Goal: Information Seeking & Learning: Learn about a topic

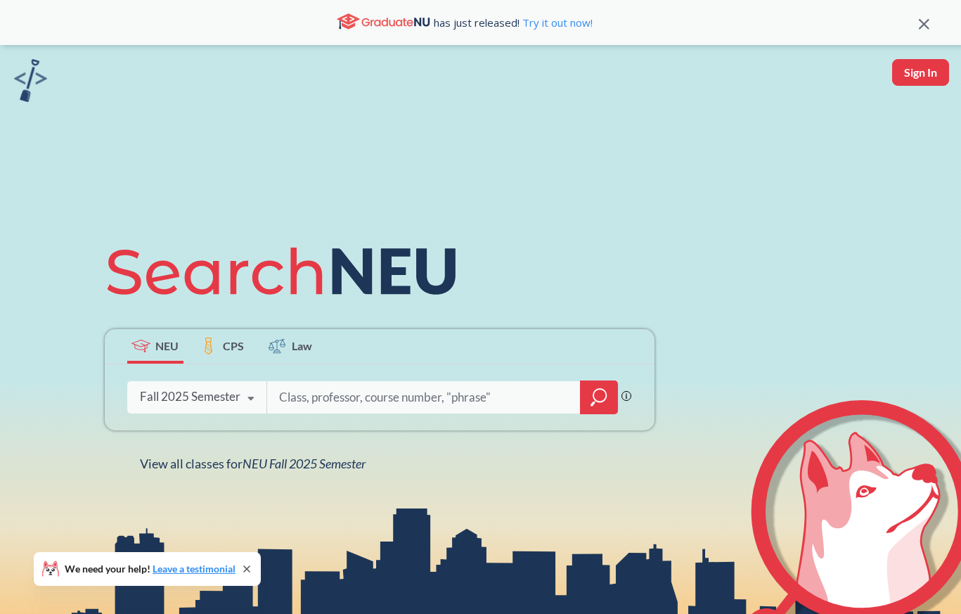
click at [240, 397] on icon at bounding box center [251, 398] width 27 height 39
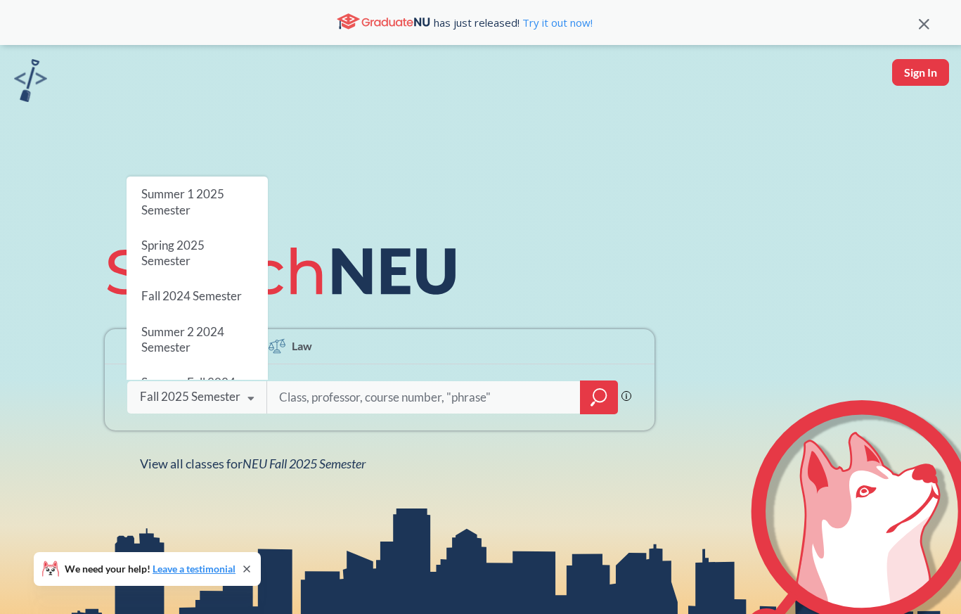
scroll to position [138, 0]
click at [218, 250] on div "Spring 2025 Semester" at bounding box center [197, 252] width 141 height 51
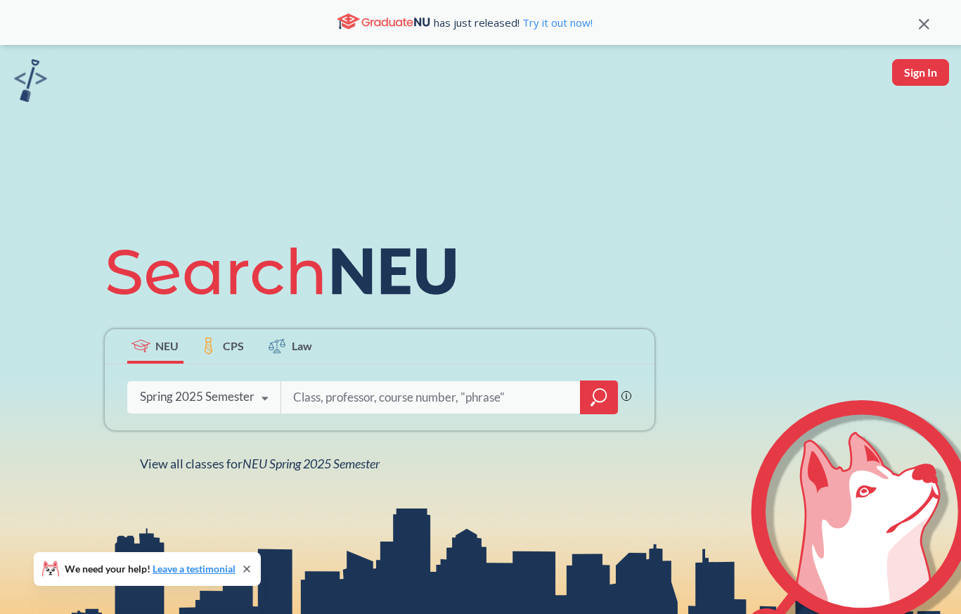
click at [330, 398] on input "search" at bounding box center [431, 398] width 279 height 30
type input "cybersecurity"
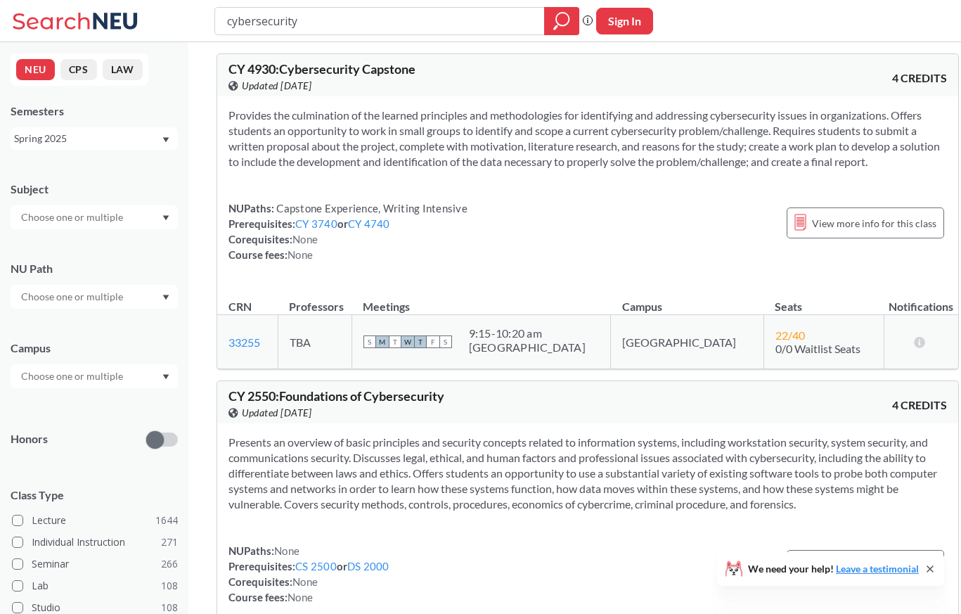
scroll to position [8, 0]
click at [316, 359] on td "TBA" at bounding box center [315, 341] width 74 height 54
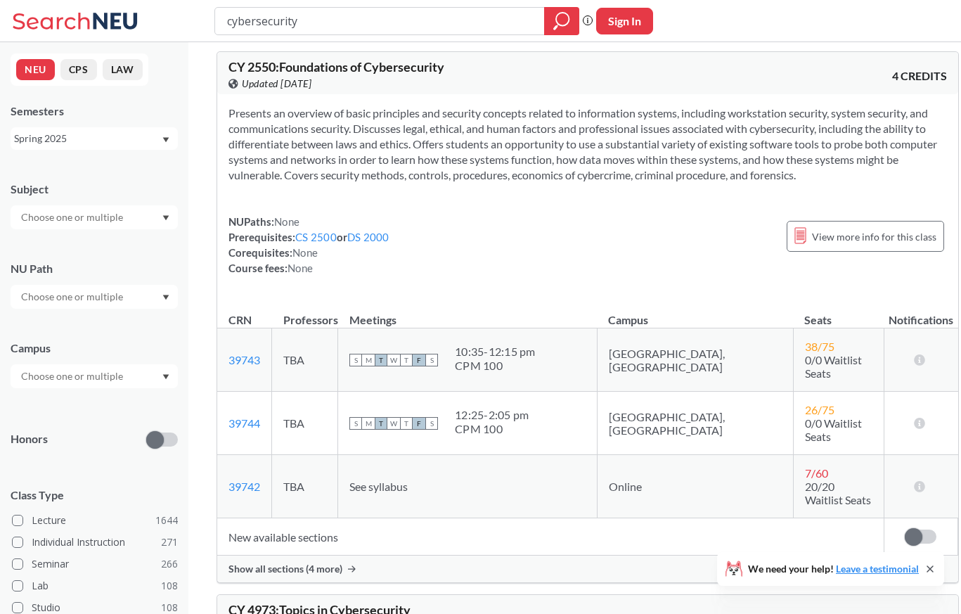
scroll to position [345, 0]
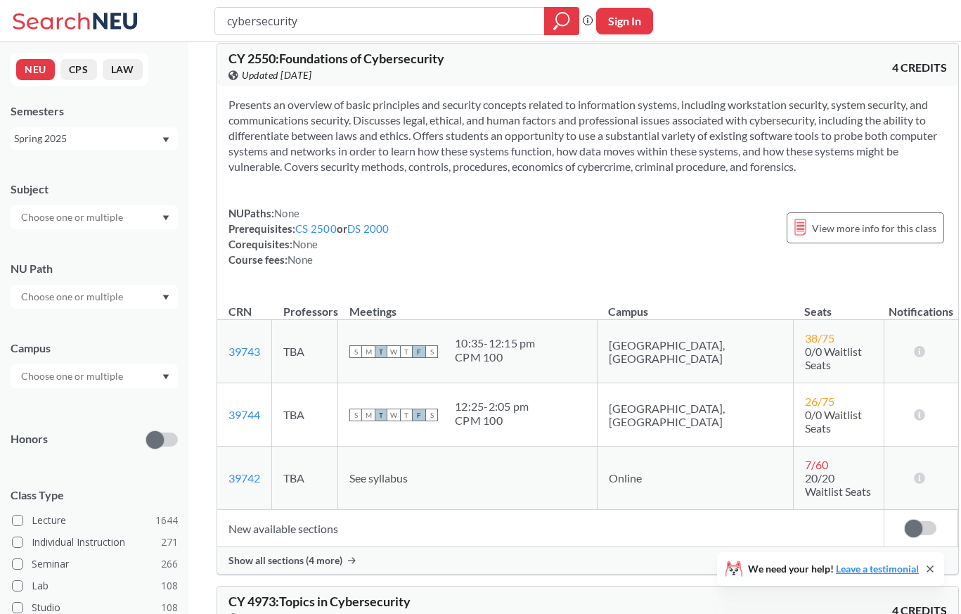
click at [315, 354] on td "TBA" at bounding box center [305, 351] width 66 height 63
click at [317, 431] on td "TBA" at bounding box center [305, 414] width 66 height 63
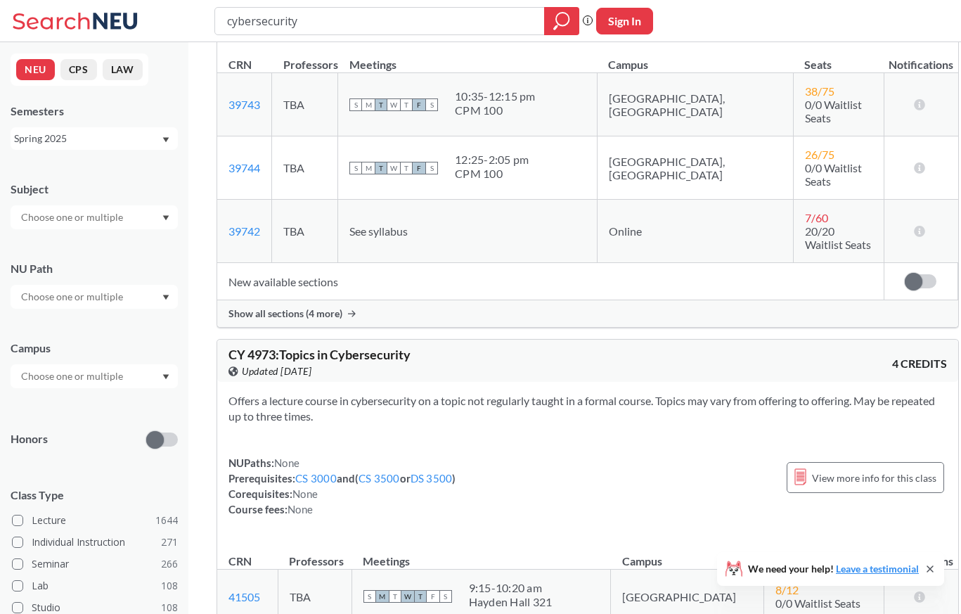
scroll to position [595, 0]
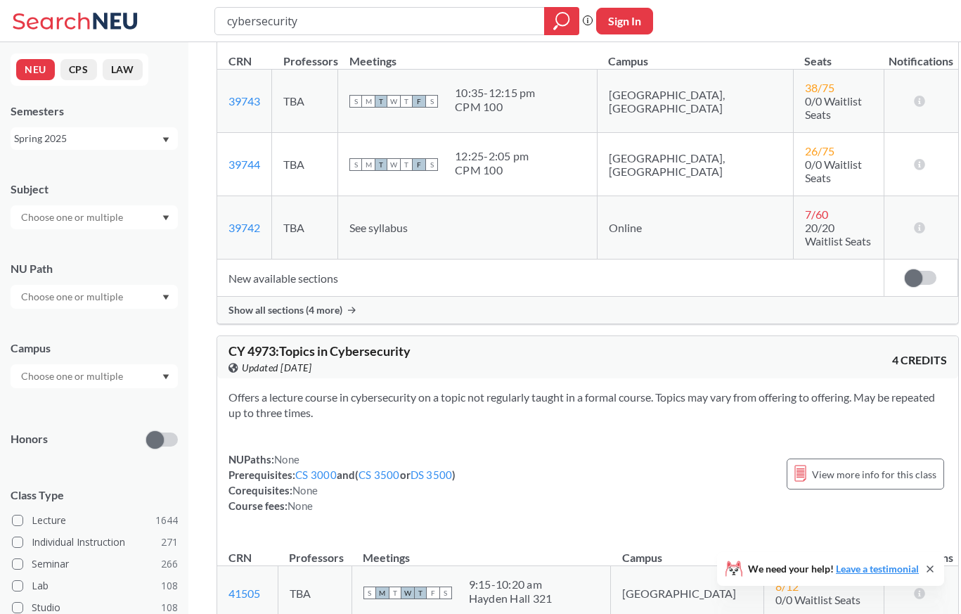
click at [341, 304] on span "Show all sections (4 more)" at bounding box center [286, 310] width 114 height 13
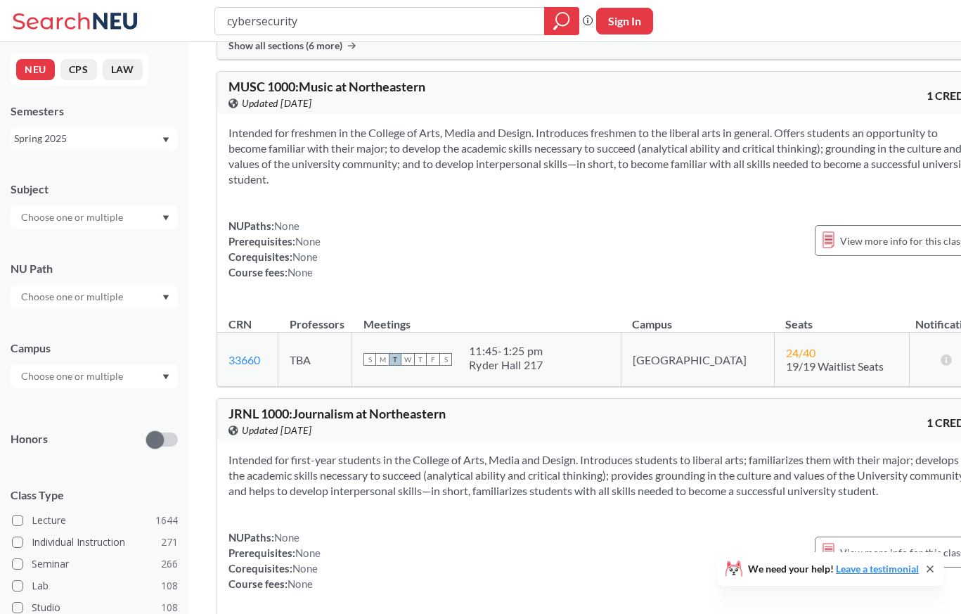
scroll to position [3761, 0]
